Goal: Transaction & Acquisition: Purchase product/service

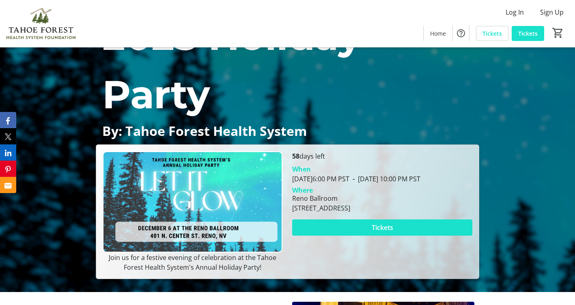
scroll to position [81, 0]
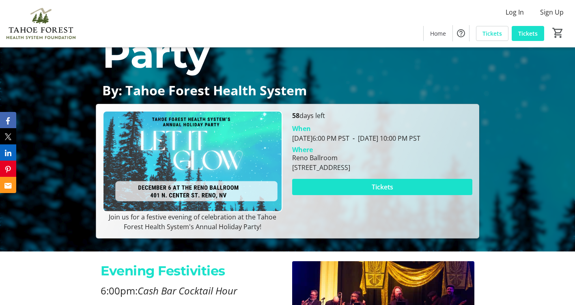
click at [507, 180] on div "2025 Holiday Party By: Tahoe Forest Health System 2025 Holiday Party By: Tahoe …" at bounding box center [287, 102] width 575 height 272
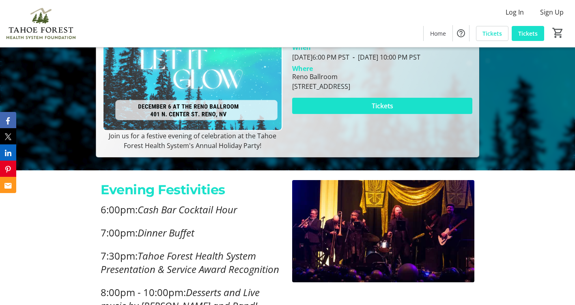
scroll to position [122, 0]
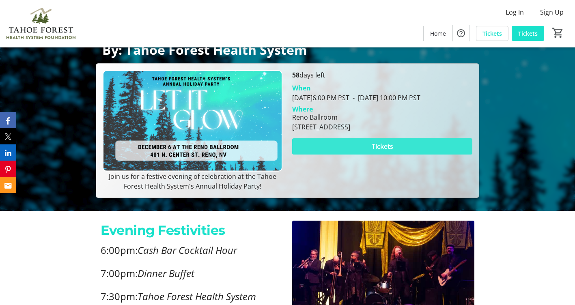
click at [389, 151] on span "Tickets" at bounding box center [383, 147] width 22 height 10
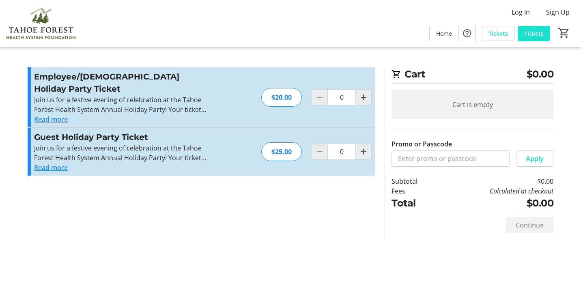
click at [58, 115] on button "Read more" at bounding box center [51, 120] width 34 height 10
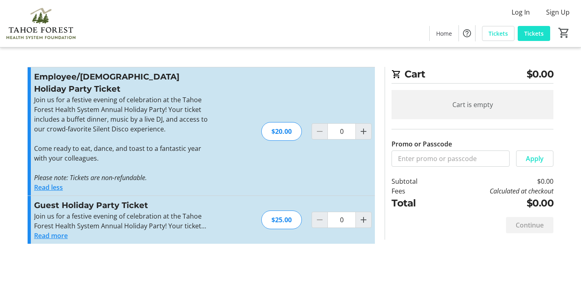
click at [58, 231] on button "Read more" at bounding box center [51, 236] width 34 height 10
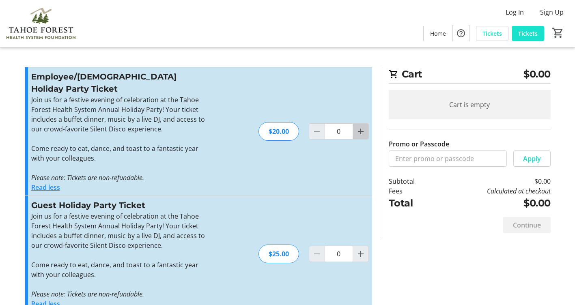
click at [360, 127] on mat-icon "Increment by one" at bounding box center [361, 132] width 10 height 10
type input "1"
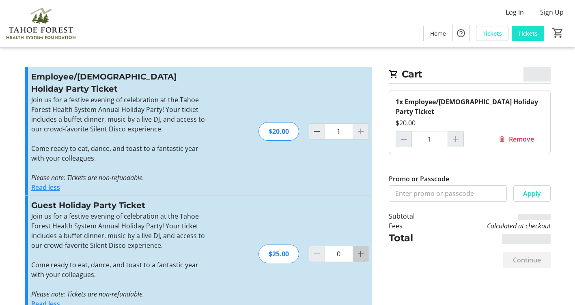
click at [359, 249] on mat-icon "Increment by one" at bounding box center [361, 254] width 10 height 10
type input "1"
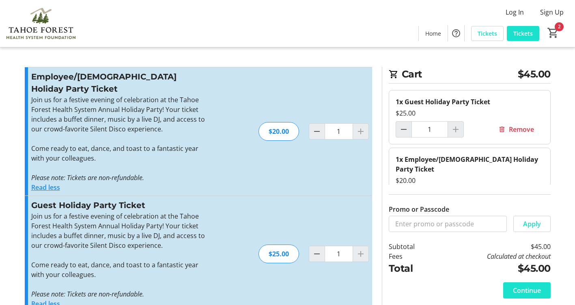
scroll to position [27, 0]
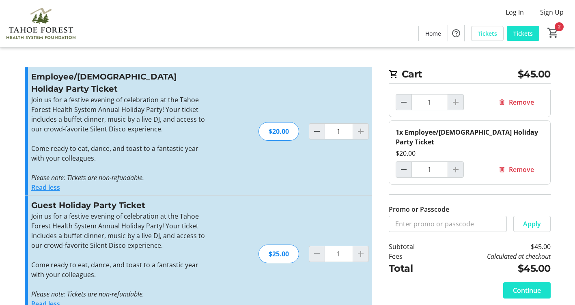
click at [565, 191] on tr-checkout-feature-upsell-ui "Cart $45.00 1x Guest Holiday Party Ticket $25.00 1 Remove 1x Employee/Volunteer…" at bounding box center [287, 161] width 575 height 322
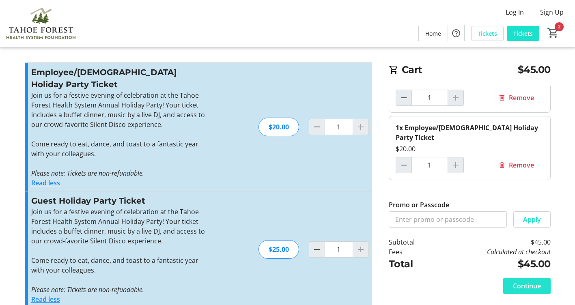
click at [525, 288] on span "Continue" at bounding box center [527, 286] width 28 height 10
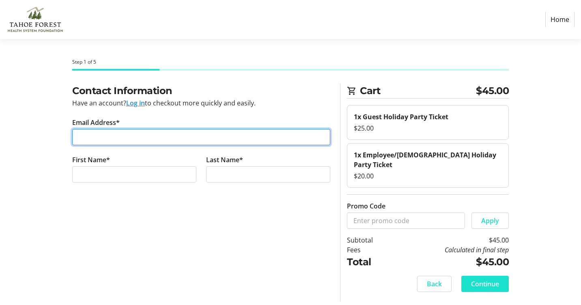
click at [235, 138] on input "Email Address*" at bounding box center [201, 137] width 258 height 16
type input "m"
click at [220, 136] on input "Email Address*" at bounding box center [201, 137] width 258 height 16
type input "m"
type input "mlong@tfhd.com"
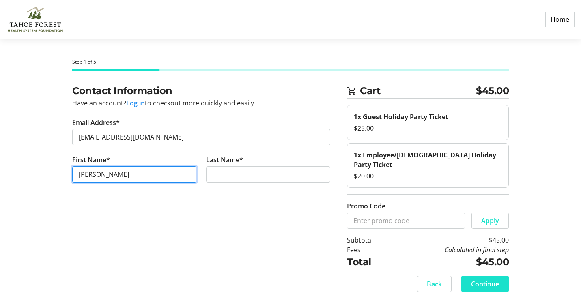
type input "Monique"
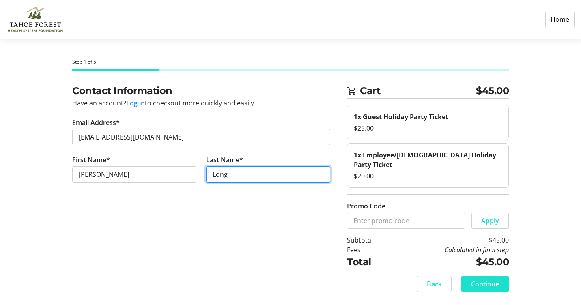
type input "Long"
click at [544, 211] on div "Contact Information Have an account? Log in to checkout more quickly and easily…" at bounding box center [291, 193] width 536 height 218
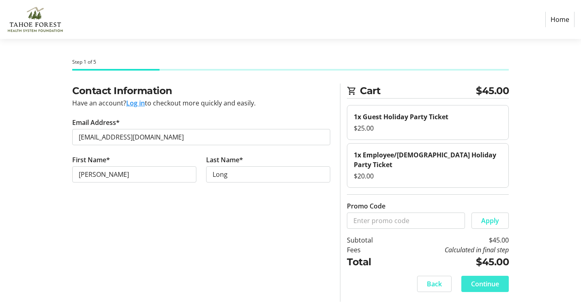
click at [484, 279] on span "Continue" at bounding box center [485, 284] width 28 height 10
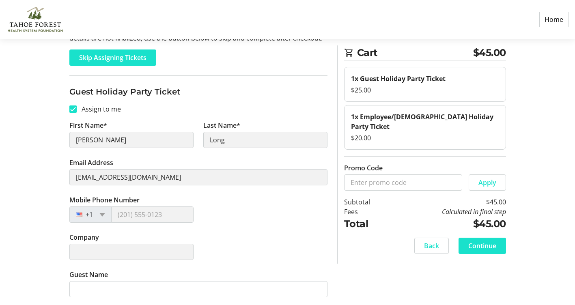
scroll to position [122, 0]
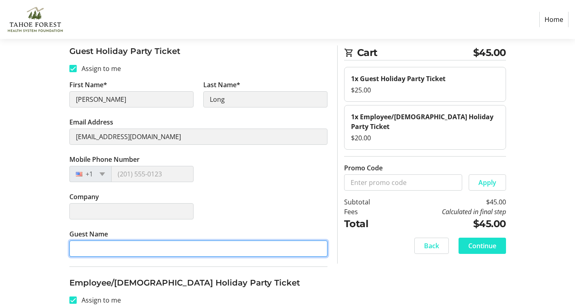
click at [127, 247] on input "Guest Name" at bounding box center [198, 249] width 258 height 16
type input "Justin Long"
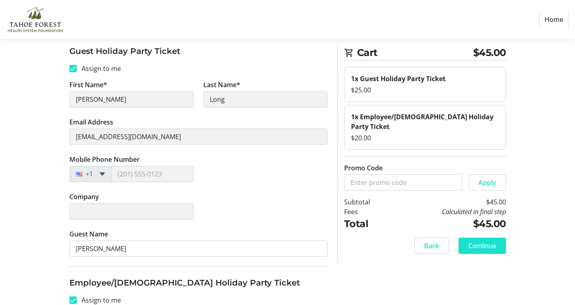
click at [102, 173] on span at bounding box center [102, 175] width 6 height 4
click at [77, 173] on div at bounding box center [81, 174] width 23 height 9
click at [105, 173] on span at bounding box center [102, 175] width 6 height 4
click at [225, 182] on div "Mobile Phone Number +1" at bounding box center [199, 173] width 268 height 37
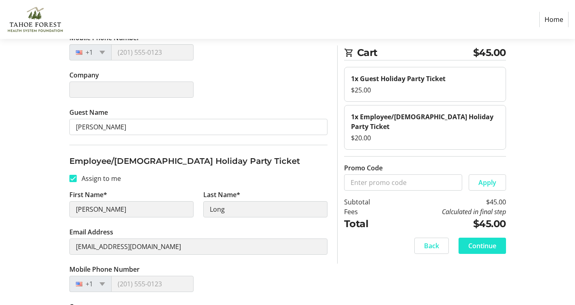
scroll to position [278, 0]
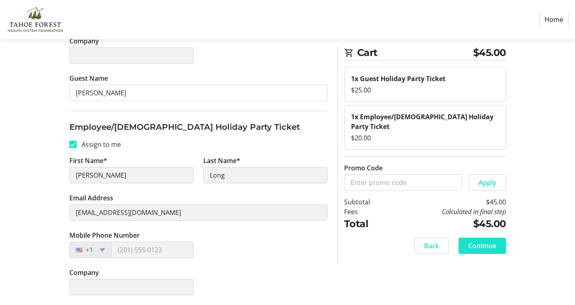
click at [227, 253] on div "Mobile Phone Number +1" at bounding box center [199, 249] width 268 height 37
click at [488, 241] on span "Continue" at bounding box center [483, 246] width 28 height 10
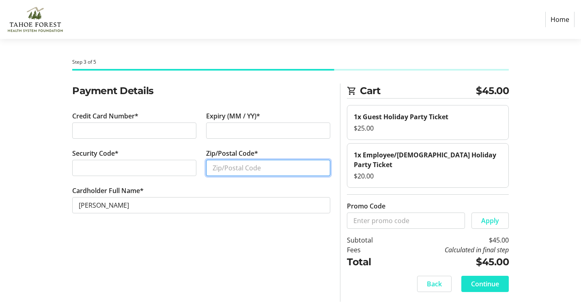
click at [225, 169] on input "Zip/Postal Code*" at bounding box center [268, 168] width 124 height 16
type input "96161"
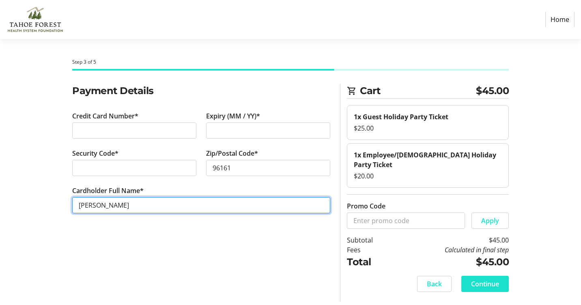
click at [106, 205] on input "[PERSON_NAME]" at bounding box center [201, 205] width 258 height 16
type input "Monique R Long"
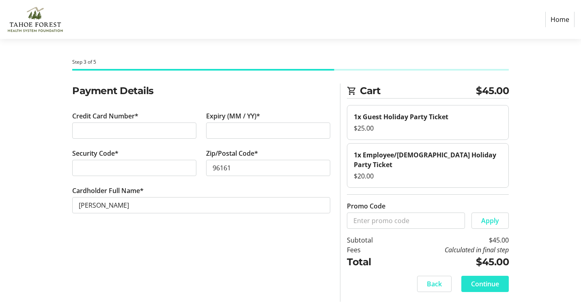
click at [492, 279] on span "Continue" at bounding box center [485, 284] width 28 height 10
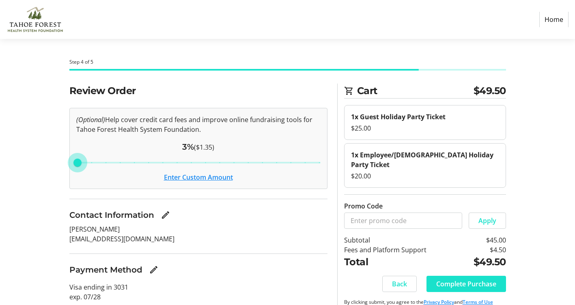
drag, startPoint x: 177, startPoint y: 160, endPoint x: 69, endPoint y: 157, distance: 107.7
type input "3"
click at [69, 157] on input "Cover fees percentage" at bounding box center [198, 163] width 261 height 18
drag, startPoint x: 76, startPoint y: 161, endPoint x: 71, endPoint y: 161, distance: 4.9
click at [71, 161] on input "Cover fees percentage" at bounding box center [198, 163] width 261 height 18
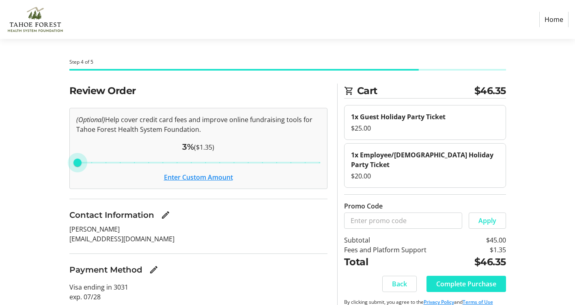
scroll to position [26, 0]
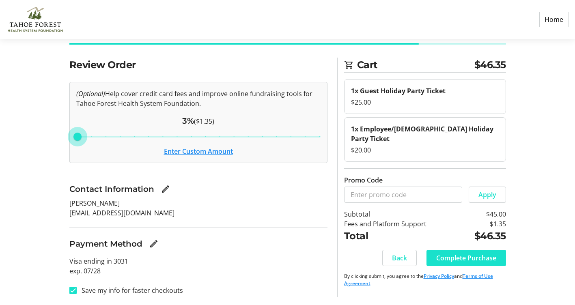
drag, startPoint x: 78, startPoint y: 138, endPoint x: 71, endPoint y: 137, distance: 7.0
click at [71, 137] on input "Cover fees percentage" at bounding box center [198, 137] width 261 height 18
click at [468, 253] on span "Complete Purchase" at bounding box center [467, 258] width 60 height 10
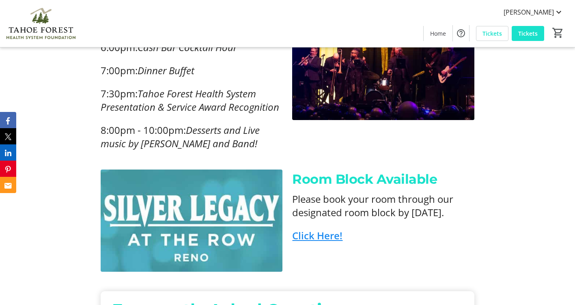
scroll to position [365, 0]
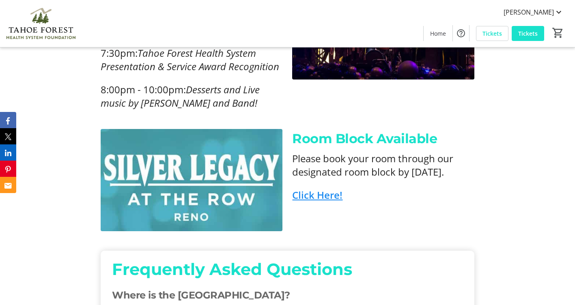
click at [314, 202] on link "Click Here!" at bounding box center [317, 194] width 50 height 13
